Goal: Find specific page/section: Find specific page/section

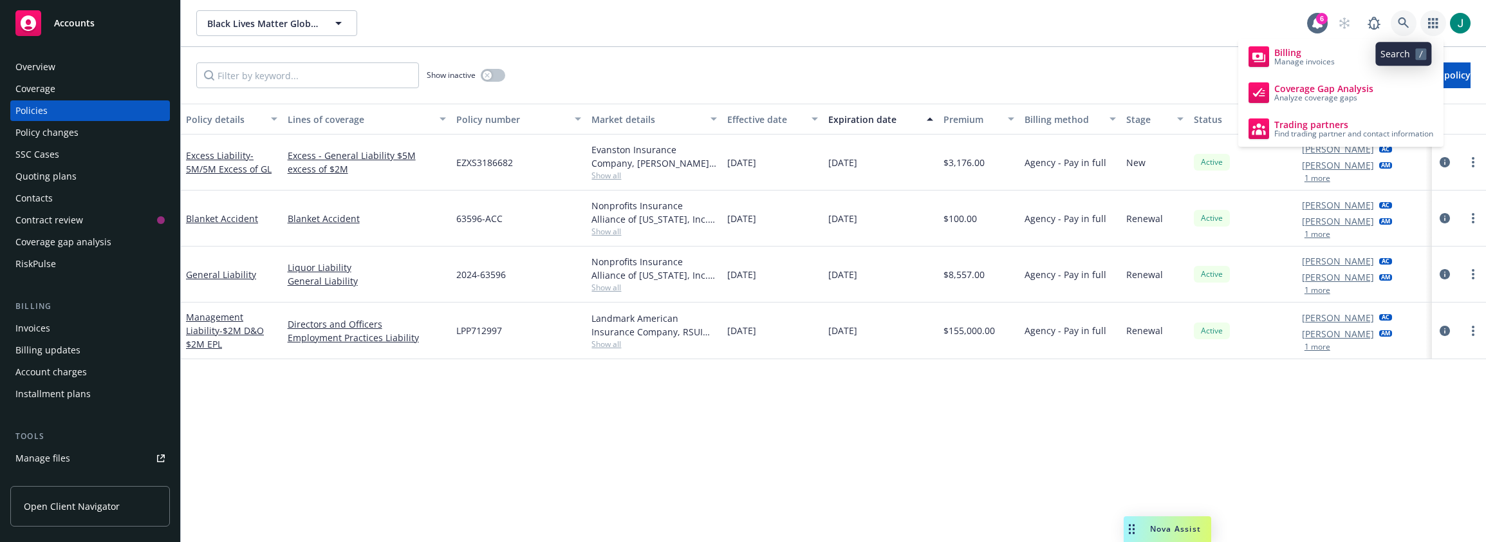
click at [1406, 21] on icon at bounding box center [1404, 23] width 12 height 12
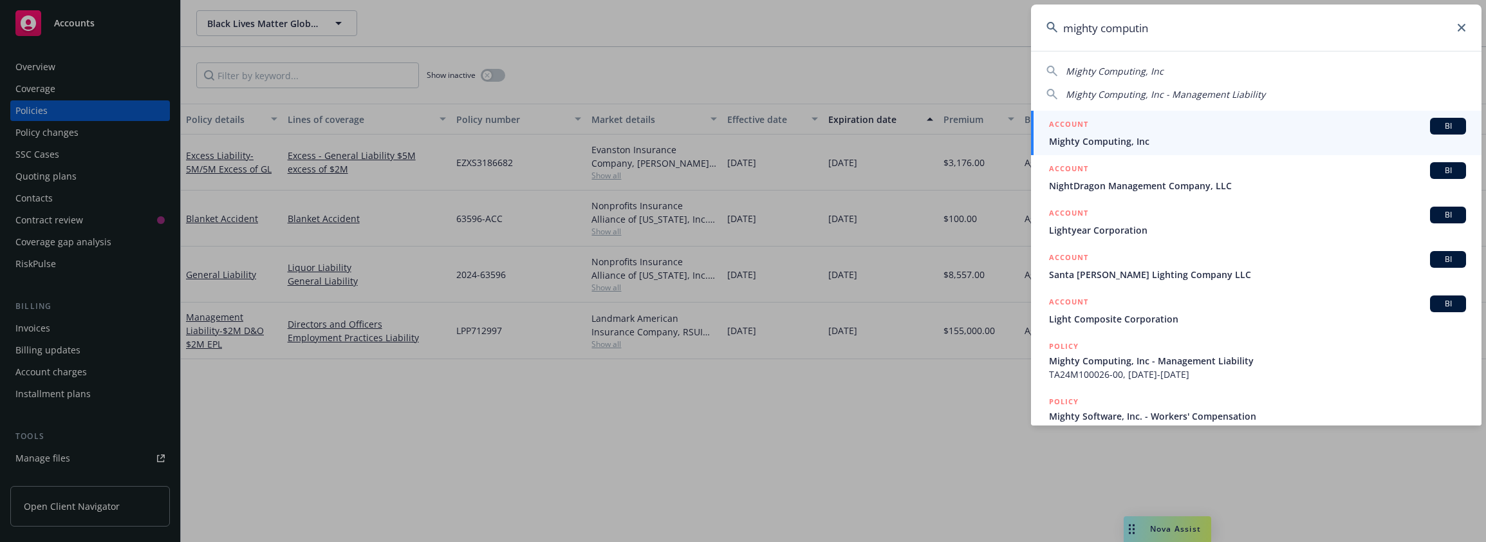
type input "mighty computing"
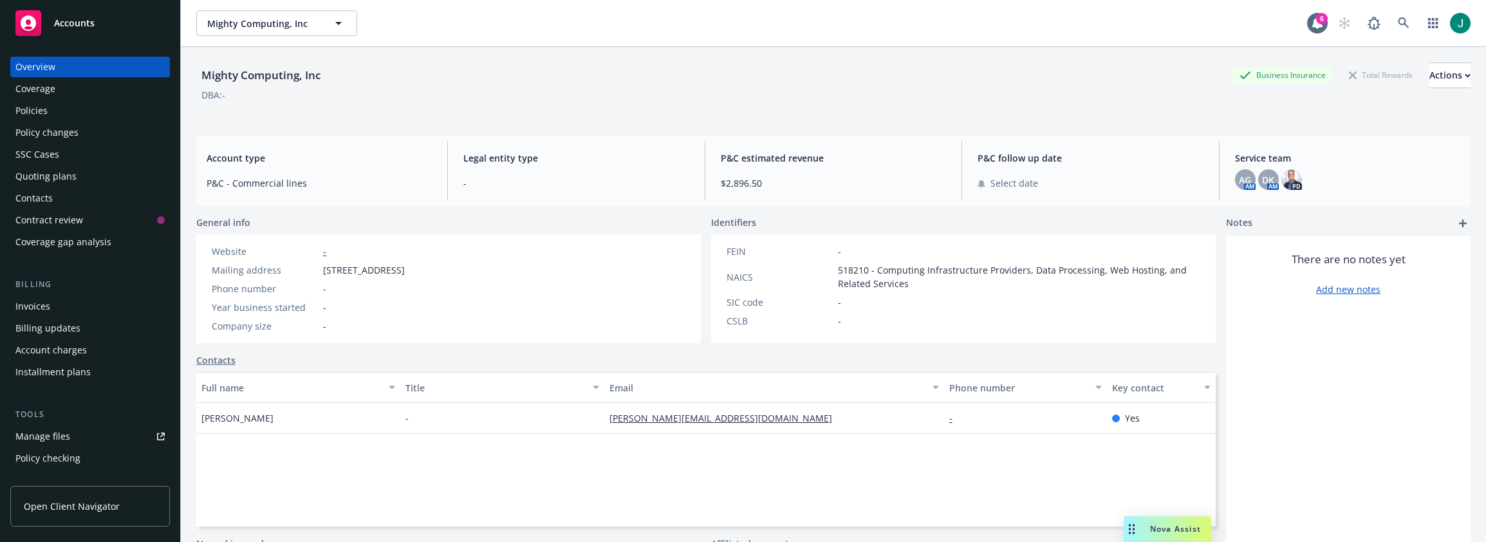
click at [61, 102] on div "Policies" at bounding box center [89, 110] width 149 height 21
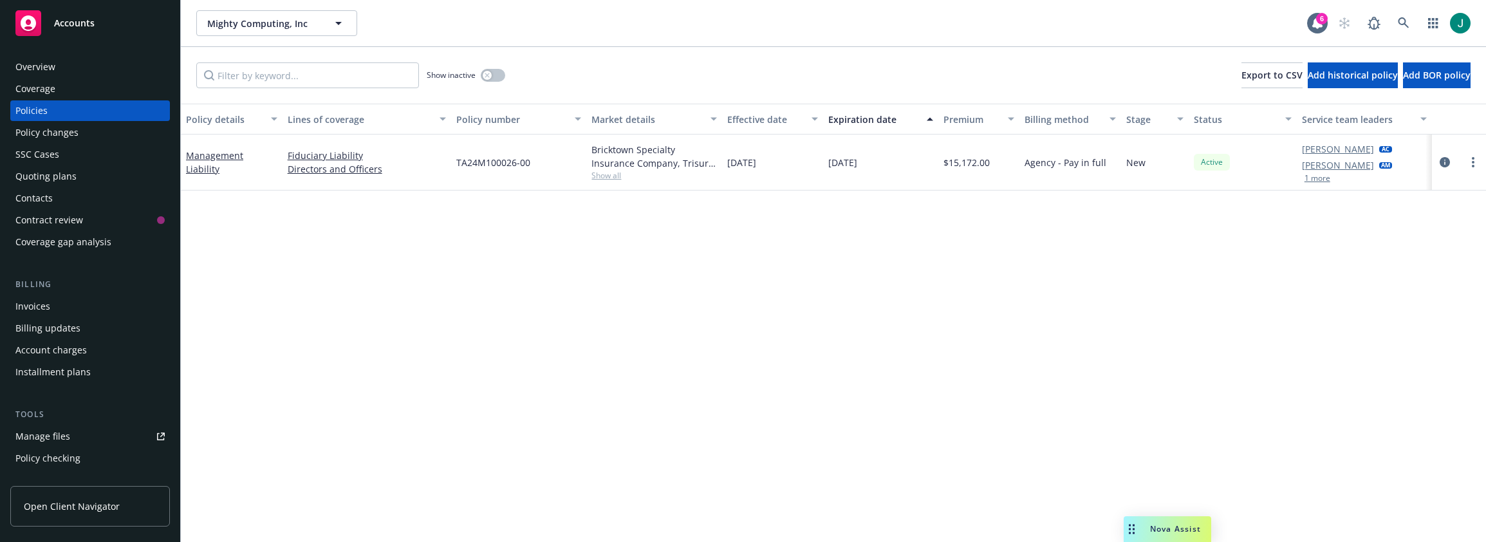
click at [614, 176] on span "Show all" at bounding box center [654, 175] width 125 height 11
click at [1445, 162] on icon "circleInformation" at bounding box center [1445, 162] width 10 height 10
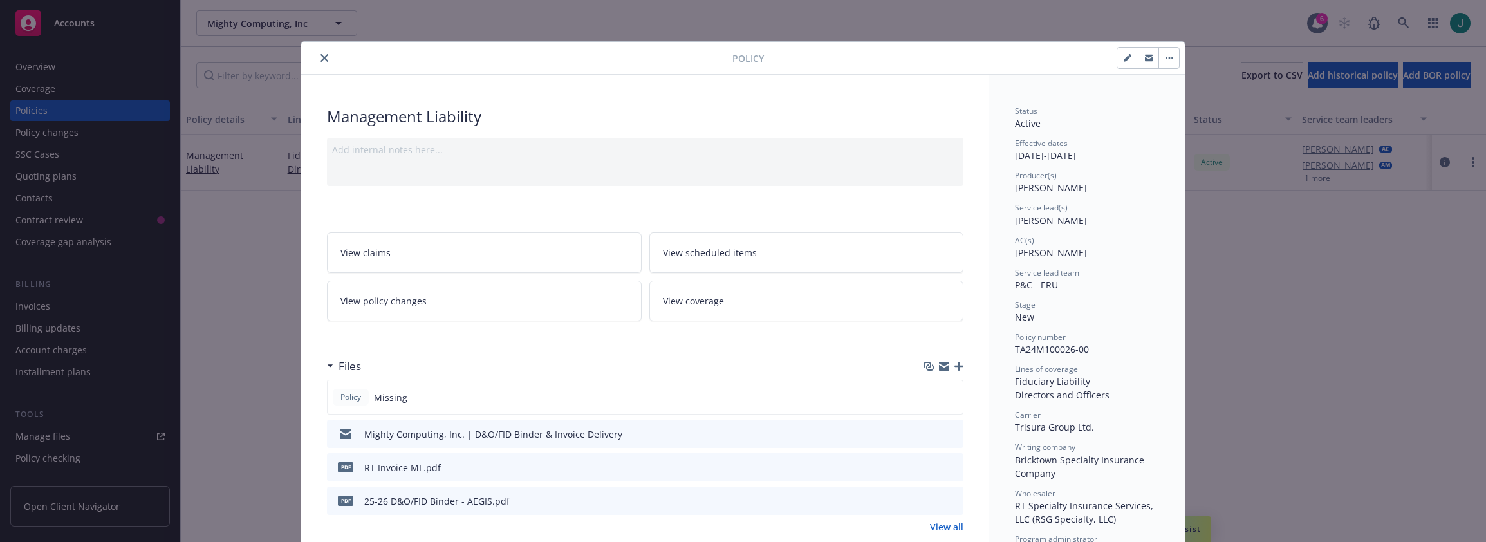
scroll to position [64, 0]
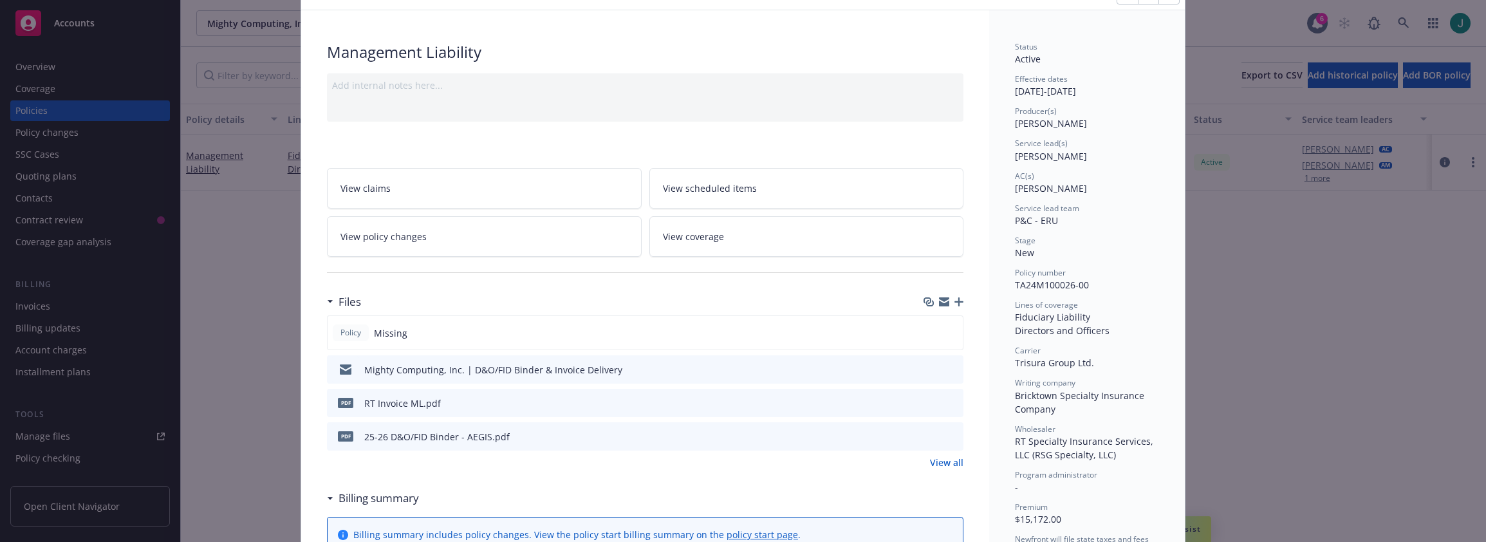
click at [946, 402] on icon "preview file" at bounding box center [952, 402] width 12 height 9
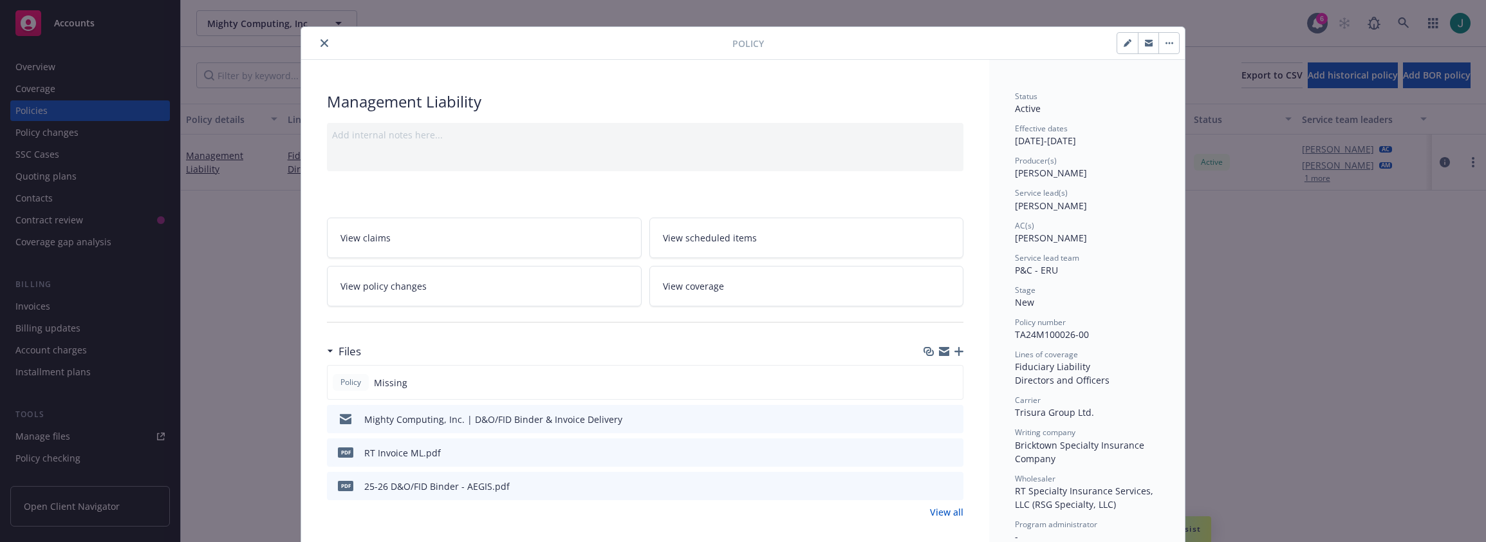
scroll to position [0, 0]
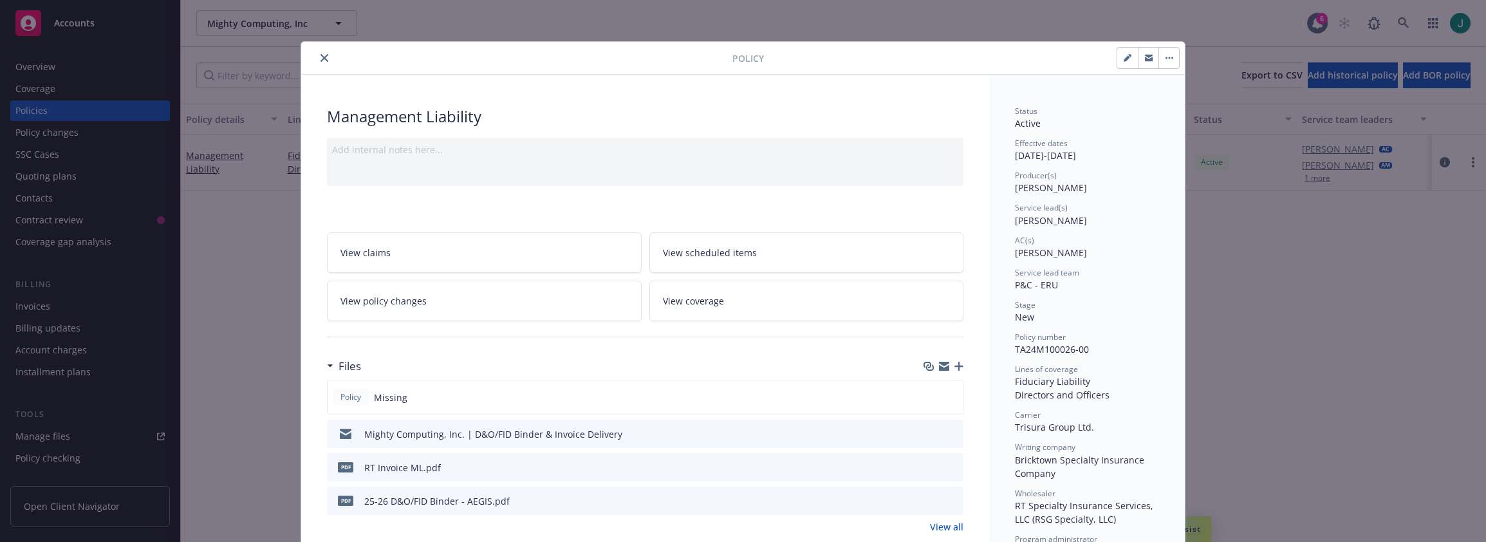
click at [321, 58] on icon "close" at bounding box center [325, 58] width 8 height 8
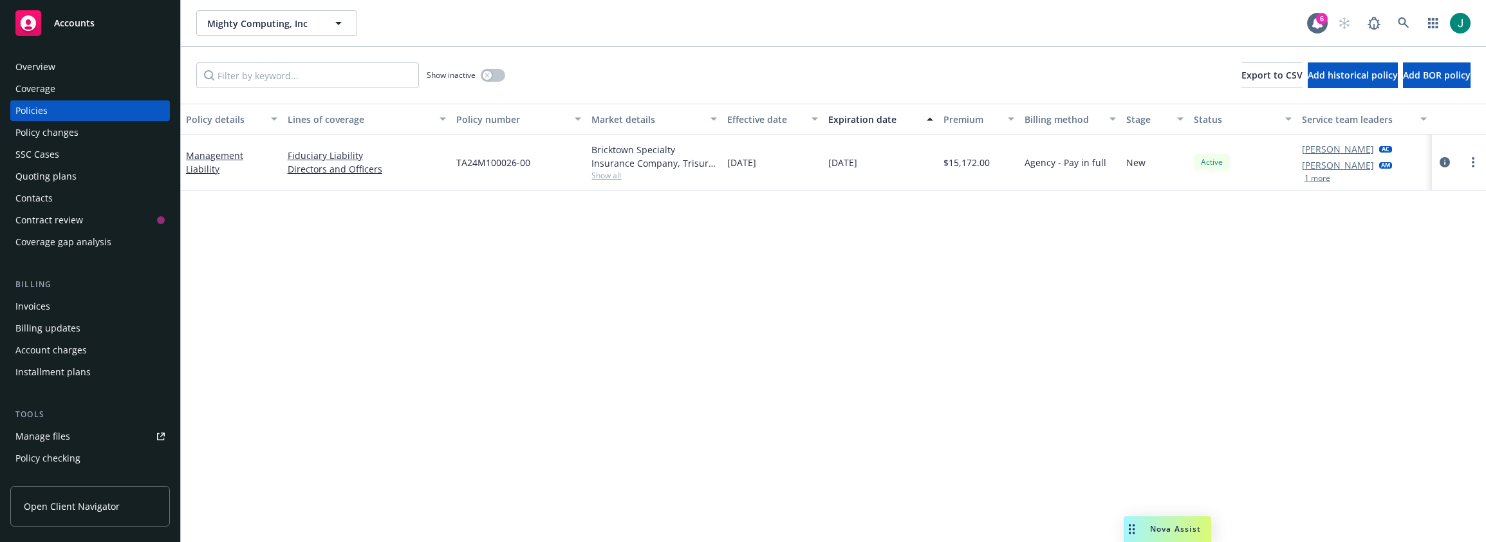
click at [1011, 14] on div "Mighty Computing, Inc Mighty Computing, Inc" at bounding box center [751, 23] width 1111 height 26
